Goal: Find specific page/section: Find specific page/section

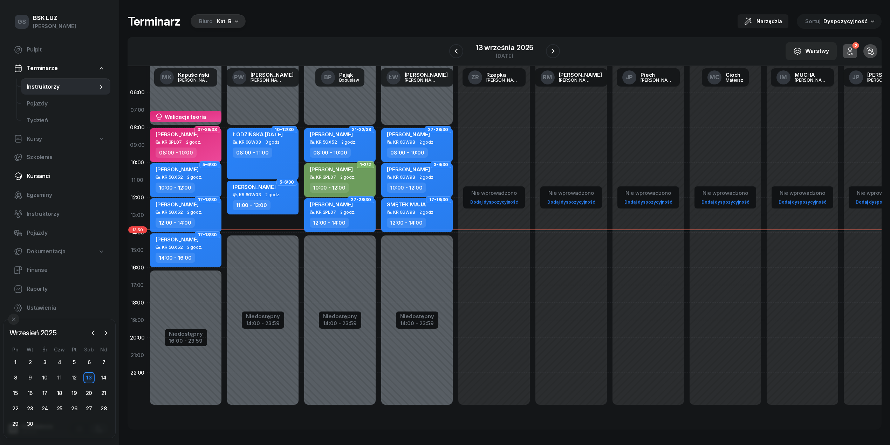
click at [45, 175] on span "Kursanci" at bounding box center [66, 176] width 78 height 9
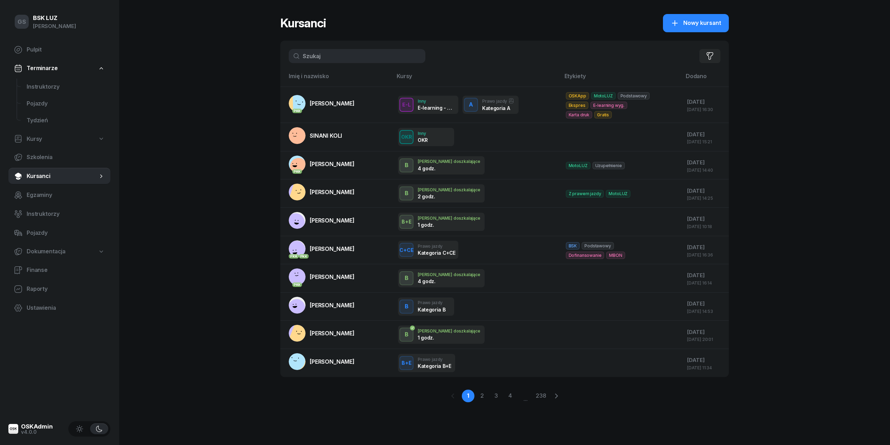
click at [309, 51] on input "text" at bounding box center [357, 56] width 137 height 14
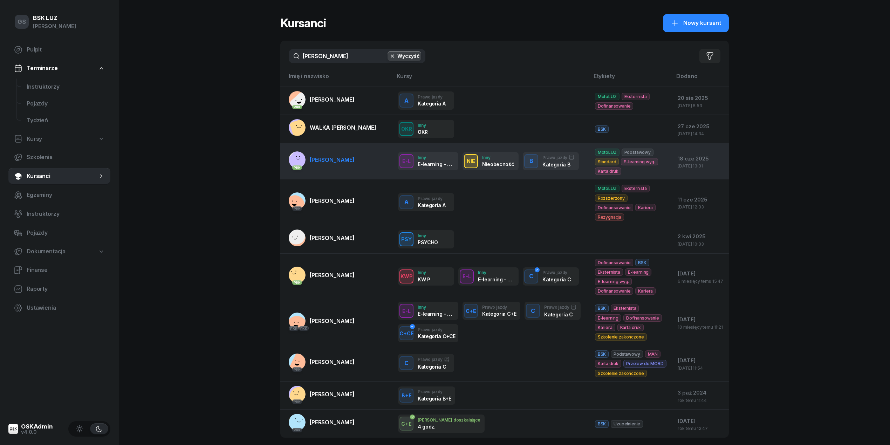
type input "[PERSON_NAME]"
click at [340, 158] on span "[PERSON_NAME]" at bounding box center [332, 159] width 45 height 7
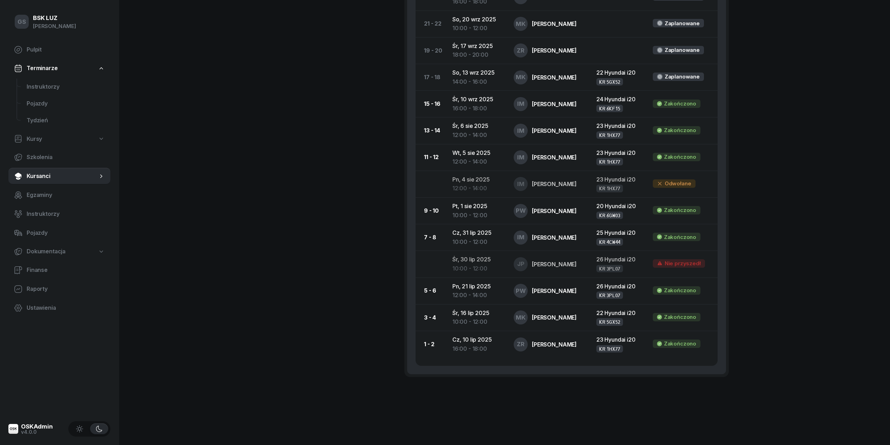
scroll to position [480, 0]
